Goal: Task Accomplishment & Management: Use online tool/utility

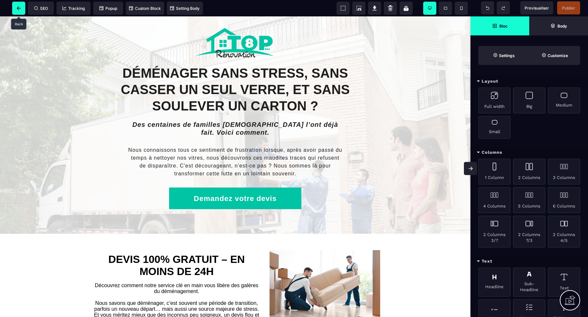
click at [22, 10] on span at bounding box center [18, 8] width 13 height 13
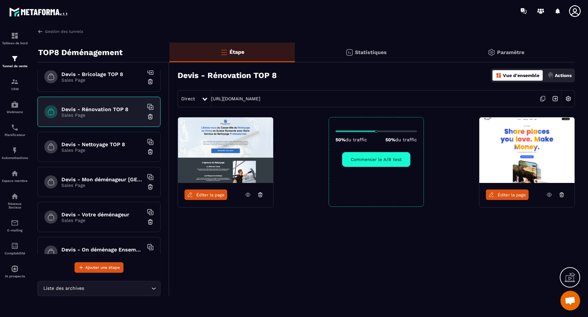
scroll to position [211, 0]
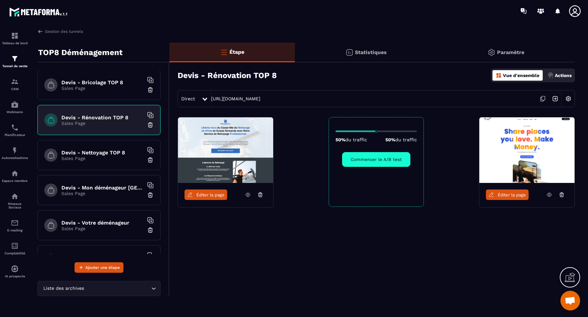
click at [111, 159] on p "Sales Page" at bounding box center [102, 158] width 82 height 5
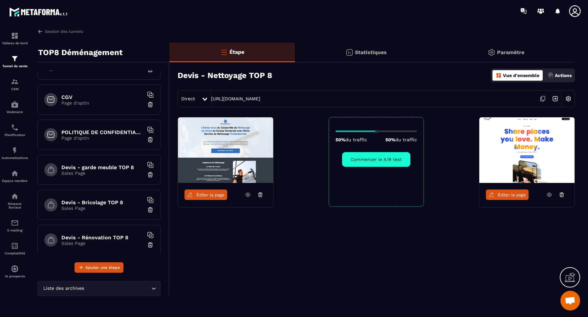
scroll to position [92, 0]
click at [114, 176] on div "Devis - garde meuble TOP 8 Sales Page" at bounding box center [98, 170] width 123 height 30
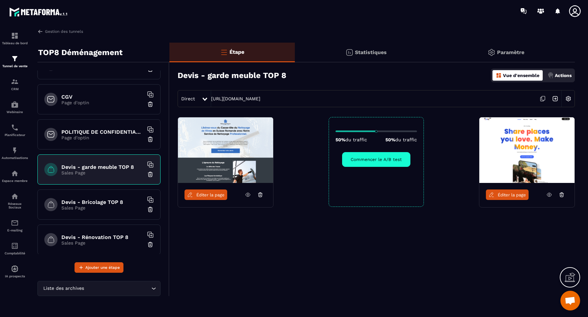
click at [150, 175] on img at bounding box center [150, 174] width 7 height 7
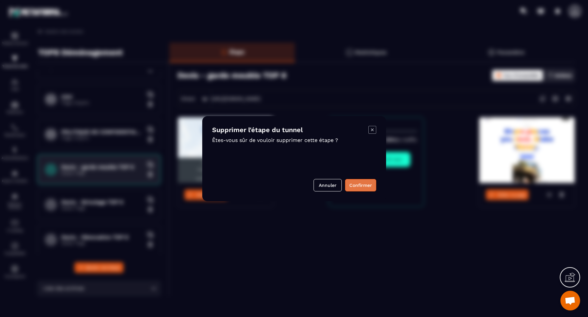
click at [361, 186] on button "Confirmer" at bounding box center [360, 185] width 31 height 12
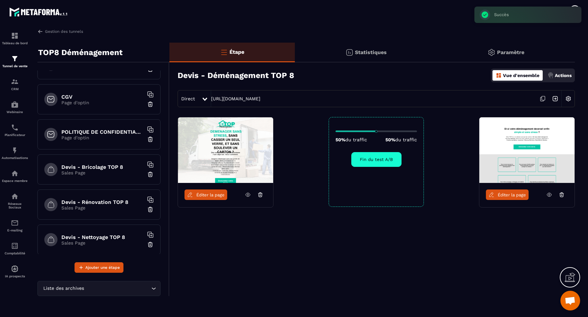
click at [130, 179] on div "Devis - Bricolage TOP 8 Sales Page" at bounding box center [98, 170] width 123 height 30
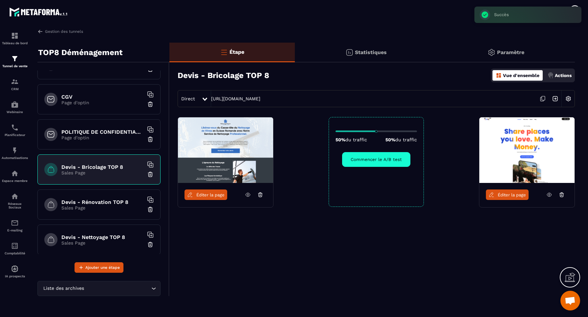
click at [151, 174] on img at bounding box center [150, 174] width 7 height 7
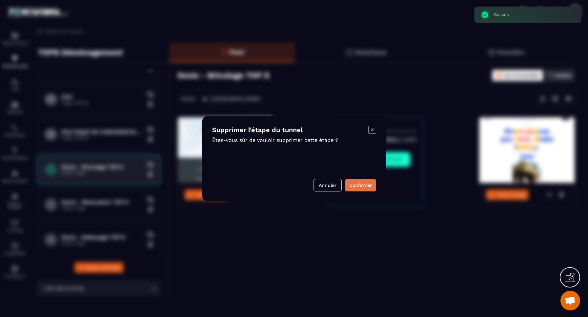
click at [365, 185] on button "Confirmer" at bounding box center [360, 185] width 31 height 12
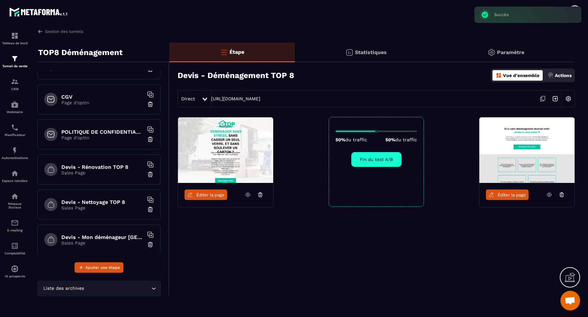
click at [104, 180] on div "Devis - Rénovation TOP 8 Sales Page" at bounding box center [98, 170] width 123 height 30
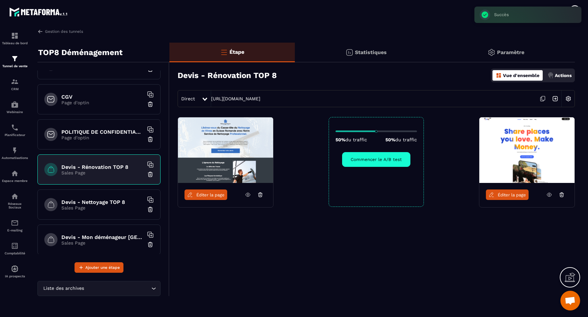
click at [151, 175] on img at bounding box center [150, 174] width 7 height 7
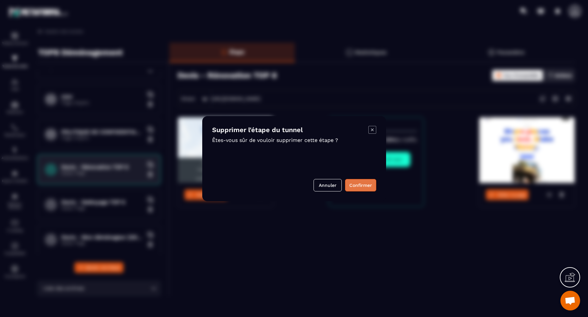
click at [363, 188] on button "Confirmer" at bounding box center [360, 185] width 31 height 12
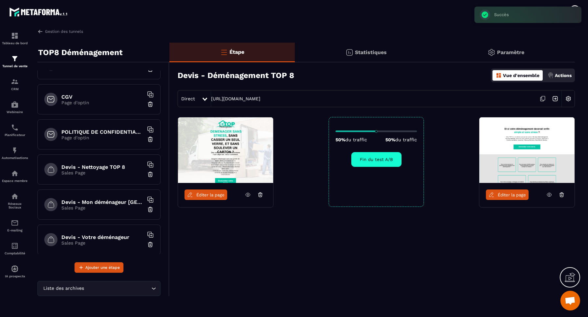
click at [113, 176] on div "Devis - Nettoyage TOP 8 Sales Page" at bounding box center [98, 170] width 123 height 30
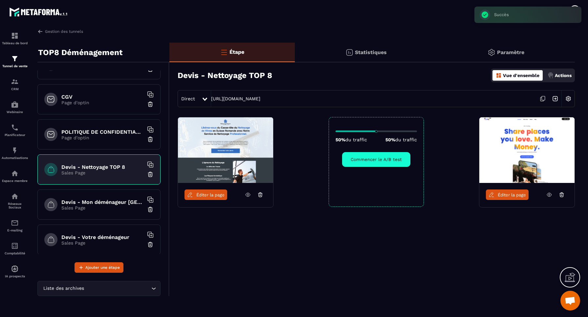
click at [151, 176] on img at bounding box center [150, 174] width 7 height 7
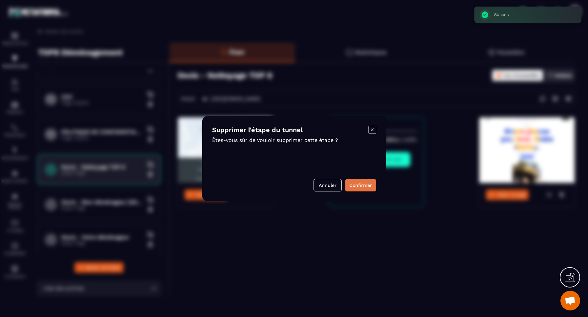
click at [359, 185] on button "Confirmer" at bounding box center [360, 185] width 31 height 12
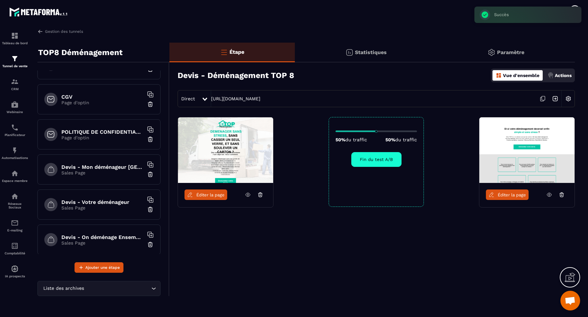
click at [116, 179] on div "Devis - Mon déménageur Suisse Sales Page" at bounding box center [98, 170] width 123 height 30
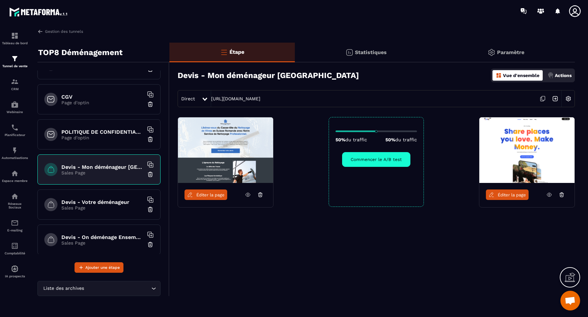
click at [151, 175] on img at bounding box center [150, 174] width 7 height 7
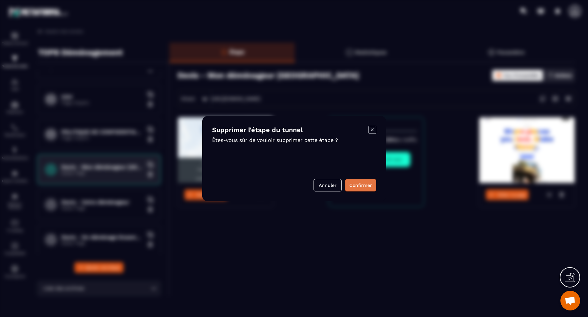
click at [360, 185] on button "Confirmer" at bounding box center [360, 185] width 31 height 12
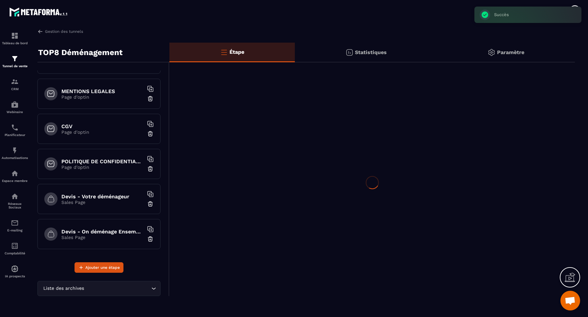
scroll to position [62, 0]
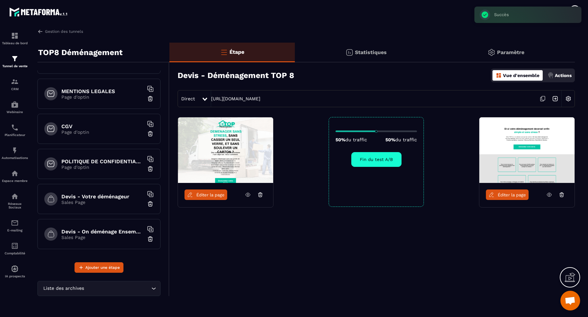
click at [111, 206] on div "Devis - Votre déménageur Sales Page" at bounding box center [98, 199] width 123 height 30
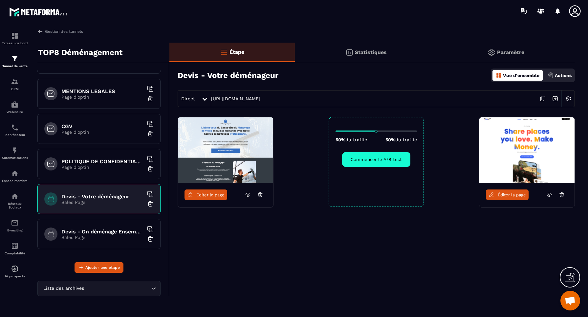
click at [151, 205] on img at bounding box center [150, 204] width 7 height 7
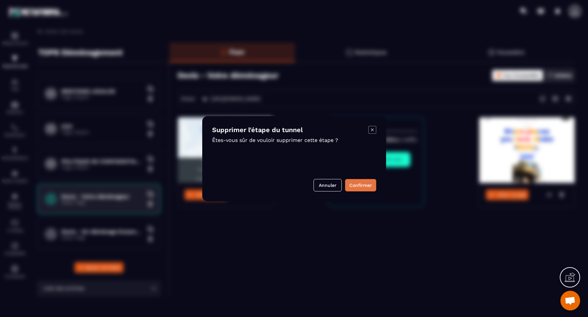
click at [362, 185] on button "Confirmer" at bounding box center [360, 185] width 31 height 12
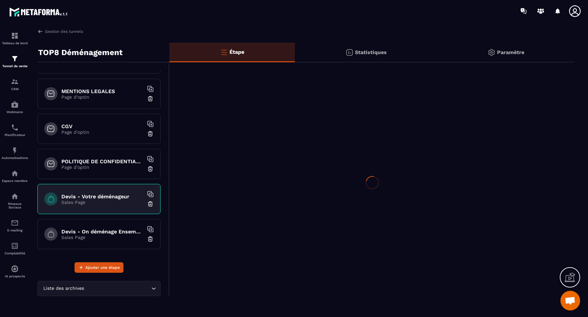
scroll to position [27, 0]
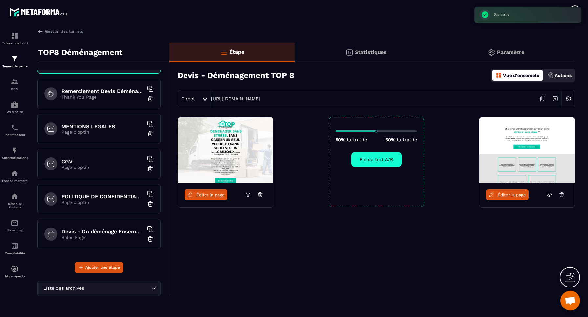
click at [128, 239] on p "Sales Page" at bounding box center [102, 237] width 82 height 5
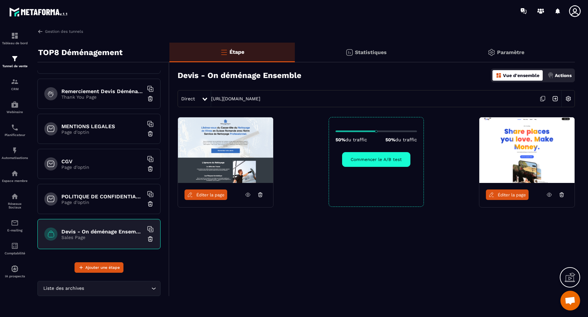
click at [151, 240] on img at bounding box center [150, 239] width 7 height 7
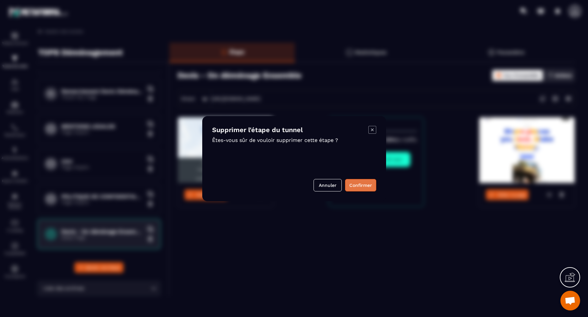
click at [358, 186] on button "Confirmer" at bounding box center [360, 185] width 31 height 12
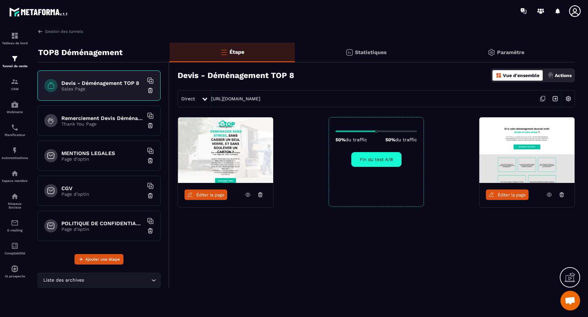
click at [569, 98] on img at bounding box center [568, 99] width 12 height 12
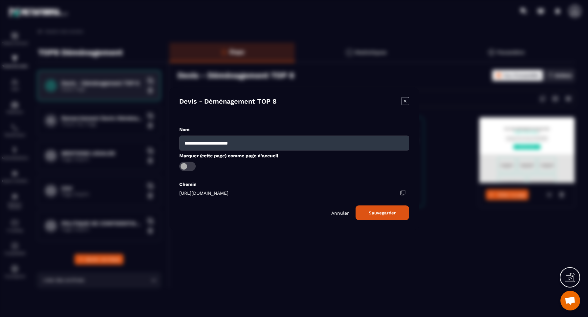
click at [281, 144] on input "**********" at bounding box center [294, 143] width 230 height 15
click at [198, 144] on input "**********" at bounding box center [294, 143] width 230 height 15
drag, startPoint x: 195, startPoint y: 144, endPoint x: 163, endPoint y: 141, distance: 32.3
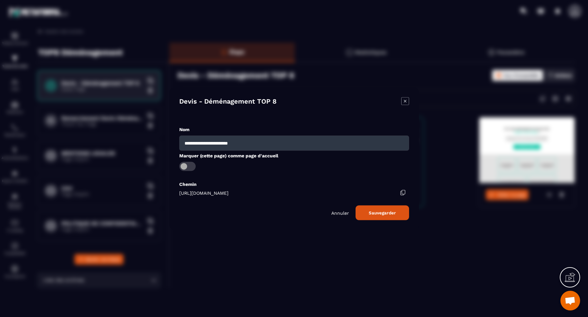
click at [163, 141] on section "**********" at bounding box center [294, 158] width 588 height 317
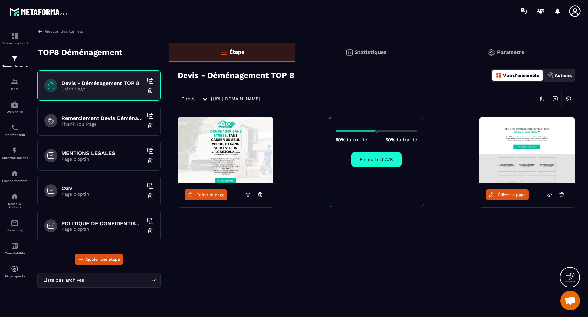
click at [573, 100] on img at bounding box center [568, 99] width 12 height 12
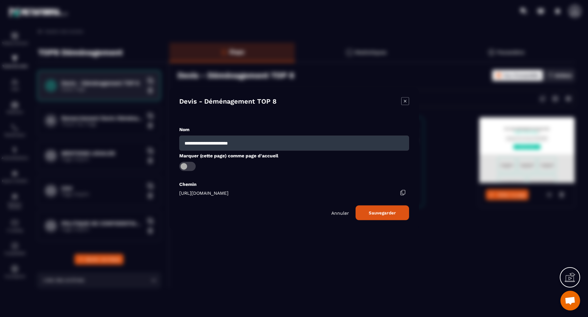
drag, startPoint x: 196, startPoint y: 143, endPoint x: 166, endPoint y: 142, distance: 29.2
click at [166, 142] on section "**********" at bounding box center [294, 158] width 588 height 317
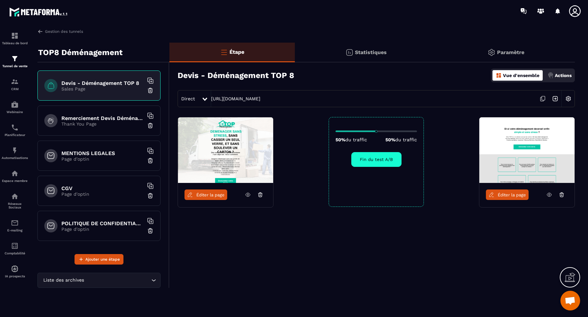
click at [570, 98] on img at bounding box center [568, 99] width 12 height 12
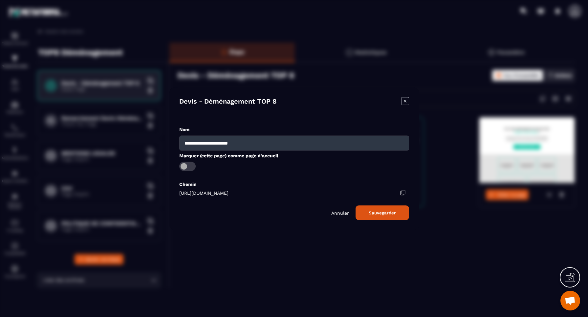
drag, startPoint x: 249, startPoint y: 146, endPoint x: 259, endPoint y: 143, distance: 9.9
click at [250, 145] on input "**********" at bounding box center [294, 143] width 230 height 15
click at [258, 143] on input "**********" at bounding box center [294, 143] width 230 height 15
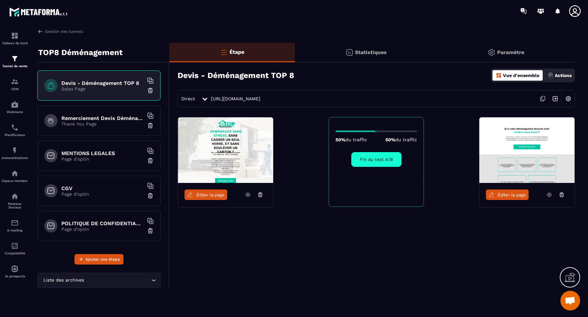
click at [570, 98] on img at bounding box center [568, 99] width 12 height 12
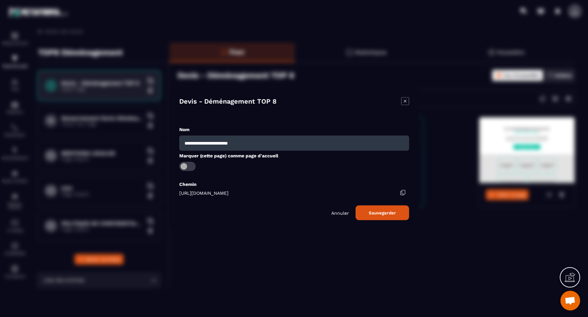
click at [406, 101] on icon "Modal window" at bounding box center [405, 101] width 8 height 8
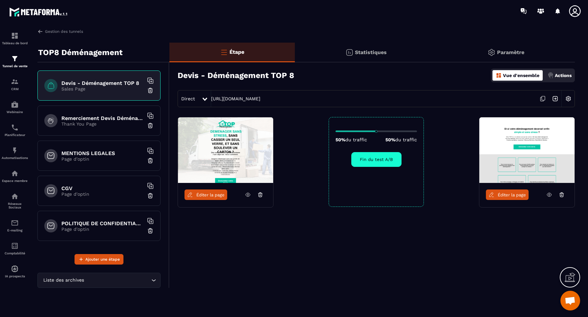
click at [558, 75] on p "Actions" at bounding box center [563, 75] width 17 height 5
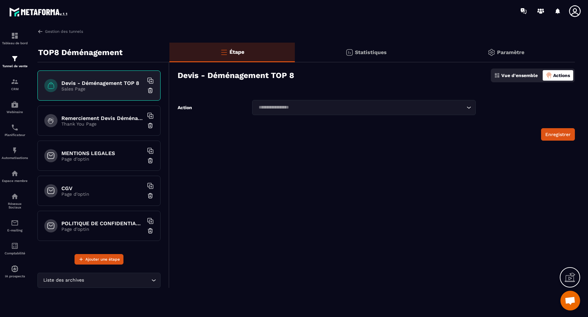
click at [502, 53] on p "Paramètre" at bounding box center [510, 52] width 27 height 6
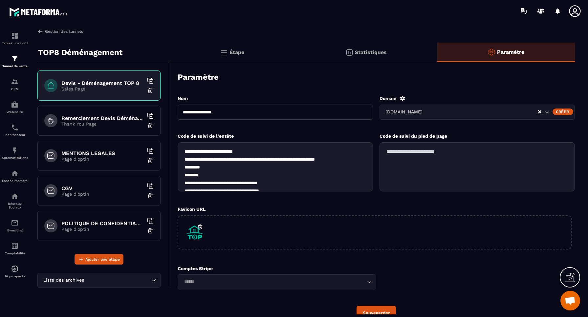
click at [49, 32] on link "Gestion des tunnels" at bounding box center [60, 32] width 46 height 6
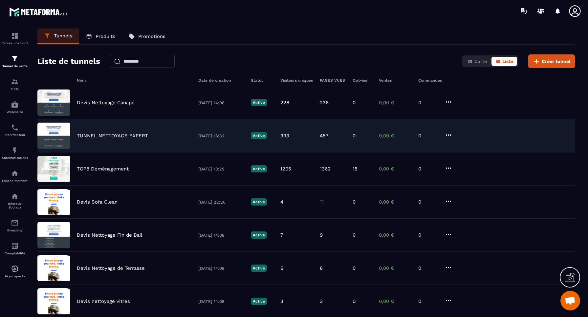
click at [120, 135] on p "TUNNEL NETTOYAGE EXPERT" at bounding box center [112, 136] width 71 height 6
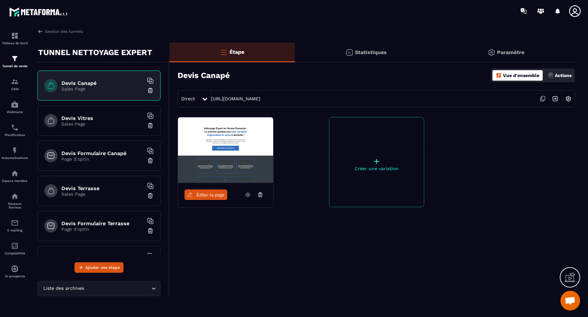
click at [375, 53] on p "Statistiques" at bounding box center [371, 52] width 32 height 6
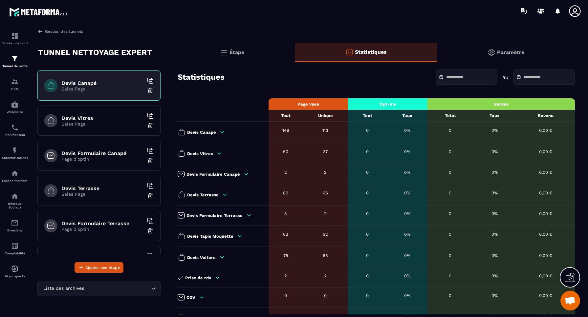
click at [40, 32] on img at bounding box center [40, 32] width 6 height 6
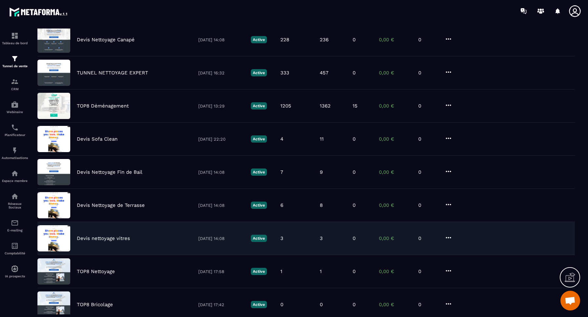
scroll to position [64, 0]
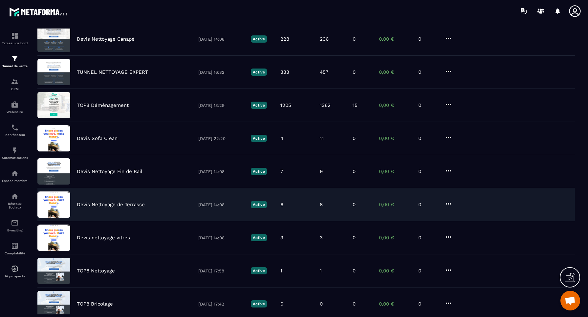
click at [105, 204] on p "Devis Nettoyage de Terrasse" at bounding box center [111, 205] width 68 height 6
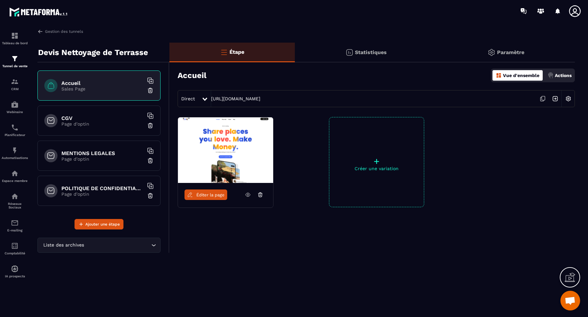
click at [215, 195] on span "Éditer la page" at bounding box center [210, 195] width 28 height 5
